Goal: Transaction & Acquisition: Purchase product/service

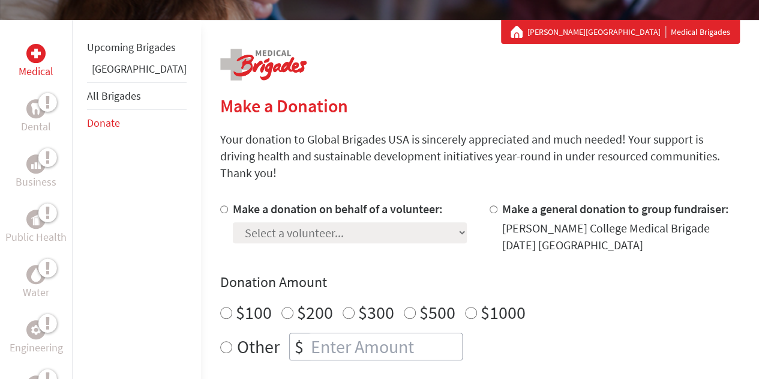
scroll to position [207, 0]
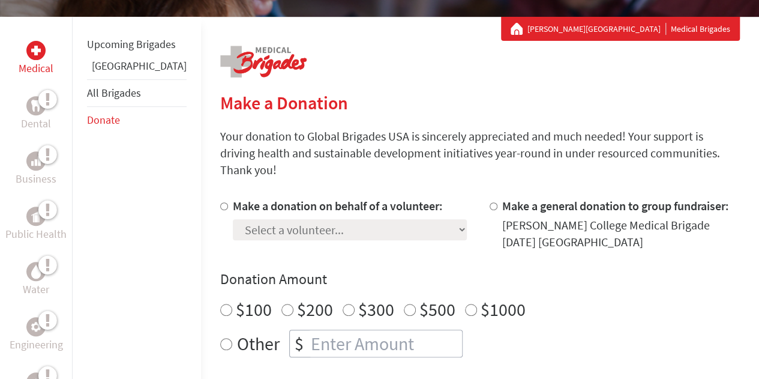
click at [233, 198] on label "Make a donation on behalf of a volunteer:" at bounding box center [338, 205] width 210 height 15
click at [220, 202] on input "Make a donation on behalf of a volunteer:" at bounding box center [224, 206] width 8 height 8
radio input "true"
click at [233, 219] on select "Select a volunteer... Addy Martinez De La Rosa Ama Oduro Arana Katasema Athena …" at bounding box center [350, 229] width 234 height 21
select select "6540750B-9979-11F0-9E6E-42010A400005"
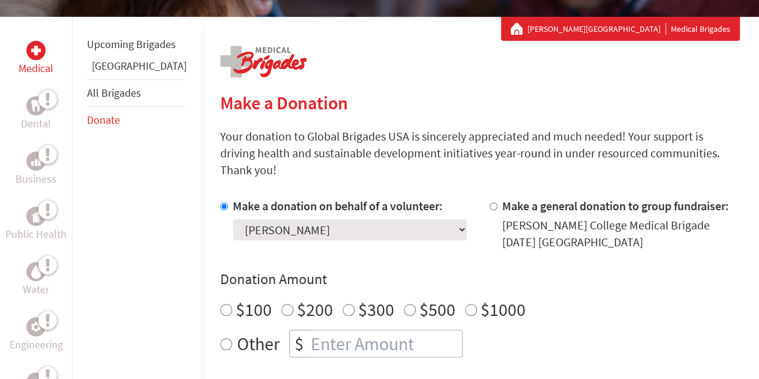
click at [233, 219] on select "Select a volunteer... Addy Martinez De La Rosa Ama Oduro Arana Katasema Athena …" at bounding box center [350, 229] width 234 height 21
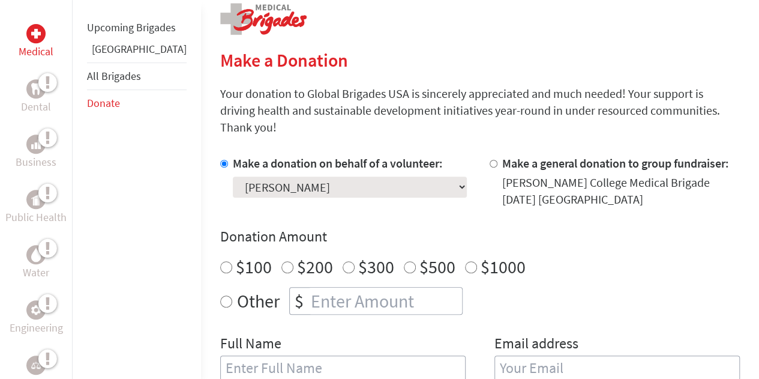
scroll to position [272, 0]
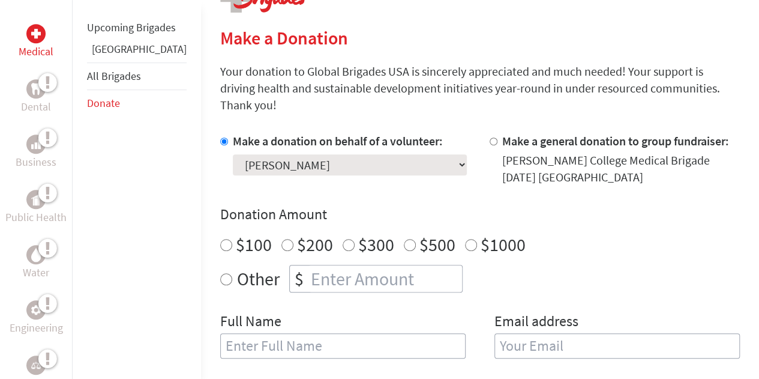
radio input "true"
click at [308, 265] on input "number" at bounding box center [385, 278] width 154 height 26
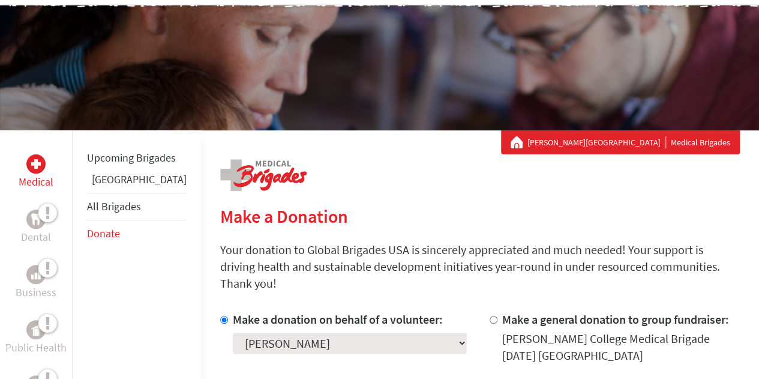
scroll to position [0, 0]
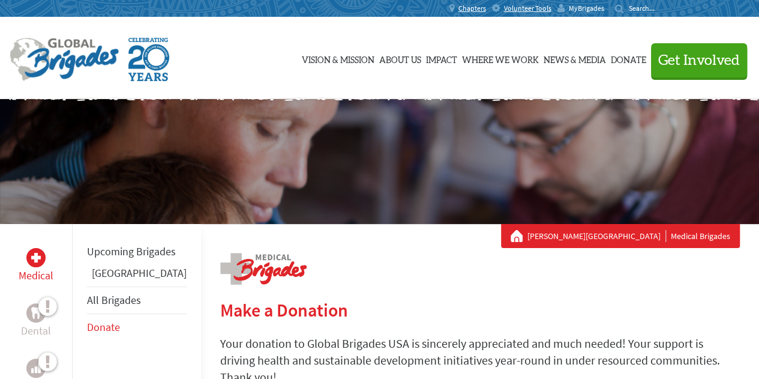
type input "235"
click at [604, 7] on span "MyBrigades" at bounding box center [586, 9] width 35 height 10
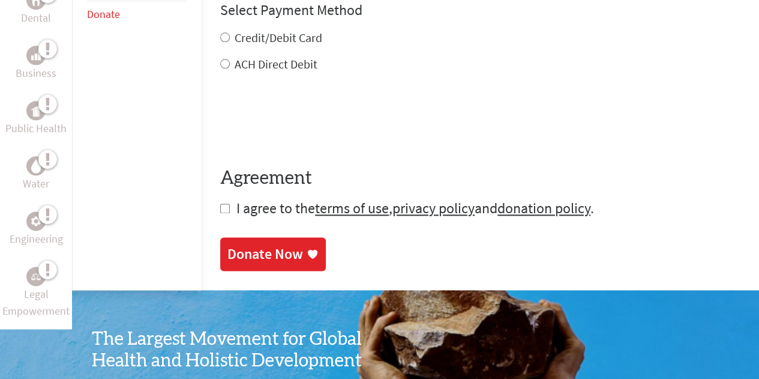
scroll to position [664, 0]
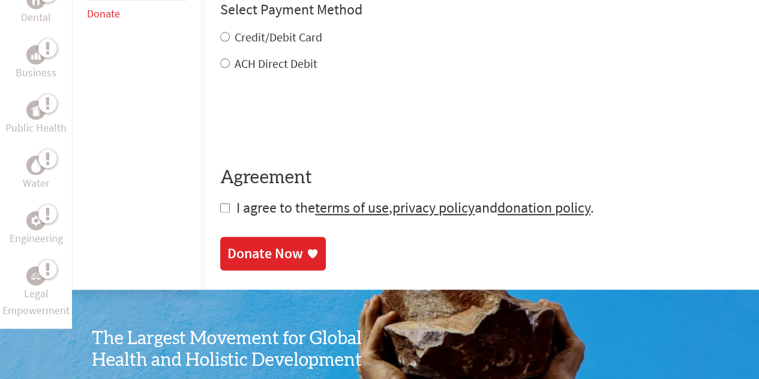
click at [246, 31] on div "Credit/Debit Card ACH Direct Debit" at bounding box center [480, 50] width 520 height 43
click at [248, 29] on label "Credit/Debit Card" at bounding box center [279, 36] width 88 height 15
click at [230, 32] on input "Credit/Debit Card" at bounding box center [225, 37] width 10 height 10
radio input "true"
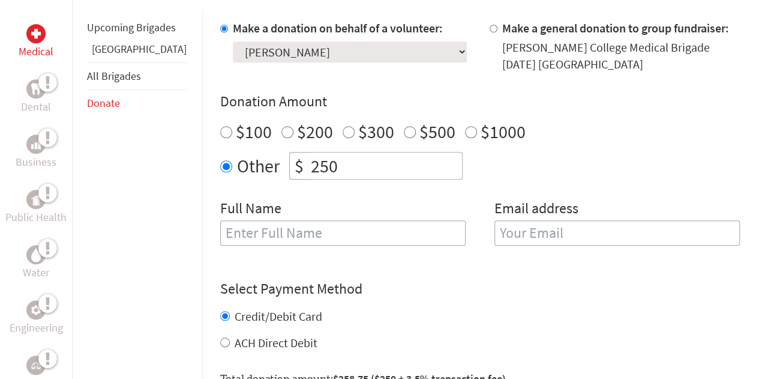
scroll to position [380, 0]
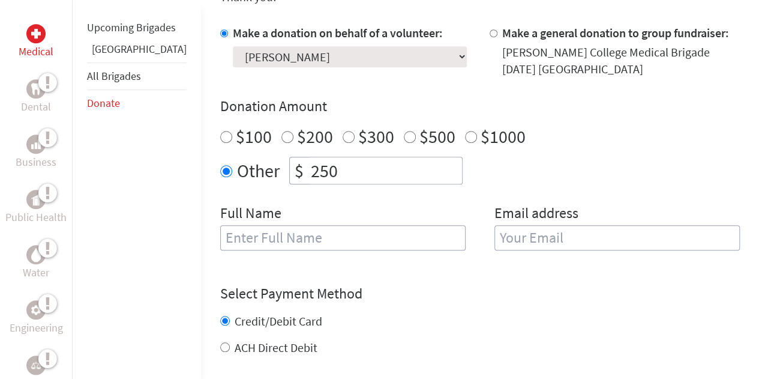
click at [385, 225] on input "text" at bounding box center [342, 237] width 245 height 25
type input "[PERSON_NAME]"
type input "[EMAIL_ADDRESS][PERSON_NAME][DOMAIN_NAME]"
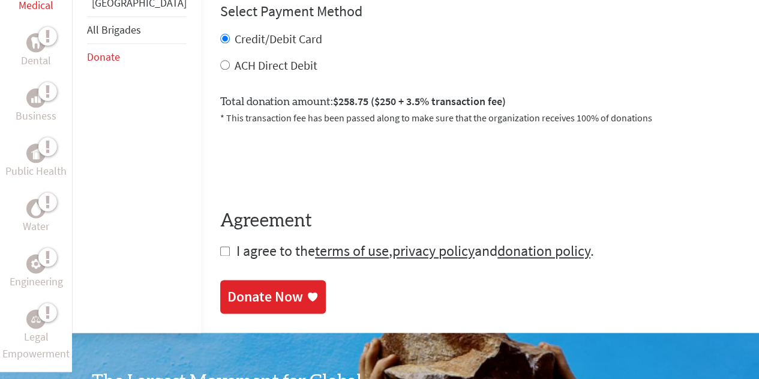
scroll to position [648, 0]
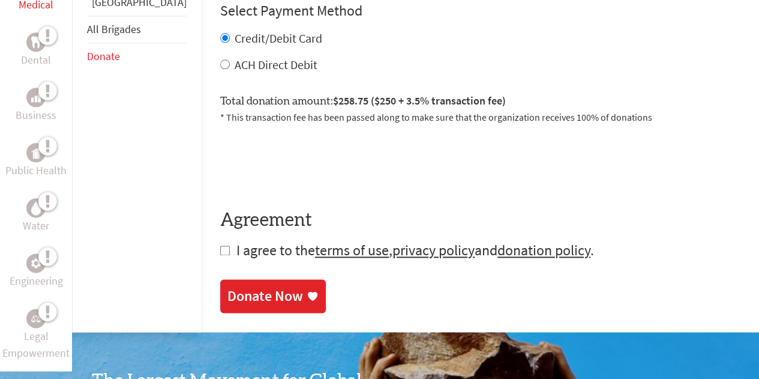
click at [236, 241] on span "I agree to the terms of use , privacy policy and donation policy ." at bounding box center [415, 250] width 358 height 19
click at [220, 245] on input "checkbox" at bounding box center [225, 250] width 10 height 10
checkbox input "true"
click at [227, 287] on div "Donate Now" at bounding box center [265, 296] width 76 height 19
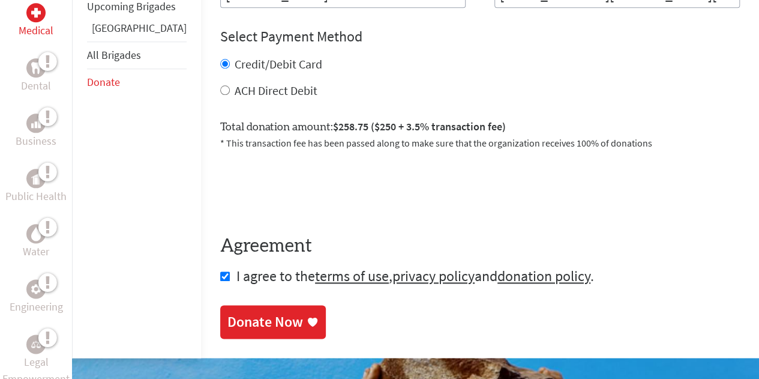
scroll to position [624, 0]
